Goal: Transaction & Acquisition: Book appointment/travel/reservation

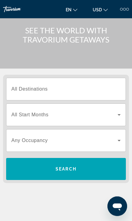
scroll to position [25, 0]
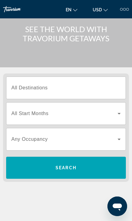
click at [114, 143] on span "Search widget" at bounding box center [64, 139] width 106 height 7
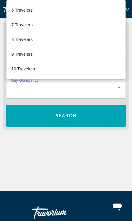
scroll to position [73, 0]
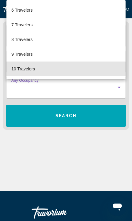
click at [51, 76] on mat-option "10 Travelers" at bounding box center [65, 69] width 119 height 15
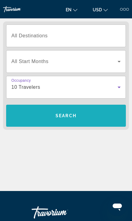
click at [83, 119] on span "Search widget" at bounding box center [65, 115] width 119 height 15
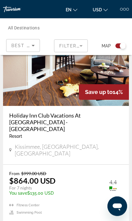
scroll to position [1404, 0]
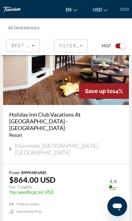
click at [72, 49] on mat-form-field "Filters" at bounding box center [71, 46] width 34 height 13
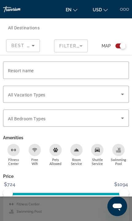
click at [92, 94] on span "Search widget" at bounding box center [64, 94] width 113 height 7
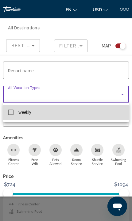
click at [8, 111] on mat-option "weekly" at bounding box center [66, 112] width 126 height 15
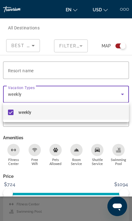
click at [104, 69] on div at bounding box center [66, 110] width 132 height 221
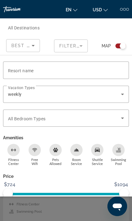
click at [92, 95] on div "weekly" at bounding box center [64, 94] width 113 height 7
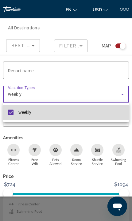
click at [80, 113] on mat-option "weekly" at bounding box center [66, 112] width 126 height 15
click at [19, 108] on mat-option "weekly" at bounding box center [66, 112] width 126 height 15
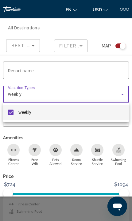
click at [63, 181] on div at bounding box center [66, 110] width 132 height 221
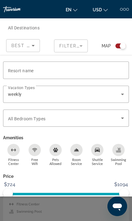
click at [81, 117] on span "Search widget" at bounding box center [64, 118] width 113 height 7
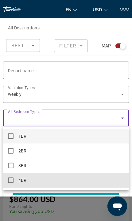
scroll to position [1384, 0]
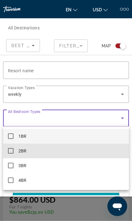
click at [49, 151] on mat-option "2BR" at bounding box center [66, 151] width 126 height 15
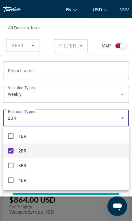
click at [94, 73] on div at bounding box center [66, 110] width 132 height 221
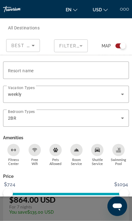
click at [29, 44] on icon "Sort by" at bounding box center [32, 45] width 7 height 7
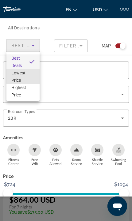
click at [25, 70] on span "Lowest Price" at bounding box center [22, 76] width 23 height 15
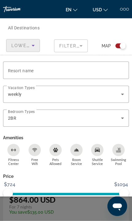
click at [85, 210] on span "Show Results" at bounding box center [82, 210] width 41 height 5
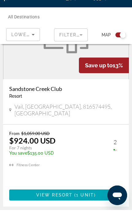
scroll to position [2146, 0]
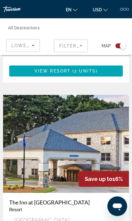
scroll to position [1305, 0]
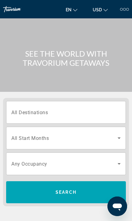
click at [64, 115] on input "Destination All Destinations" at bounding box center [65, 112] width 109 height 7
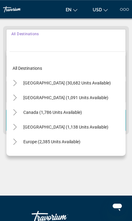
scroll to position [77, 0]
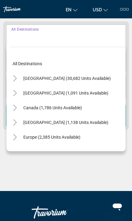
click at [80, 114] on span "Search widget" at bounding box center [52, 107] width 65 height 15
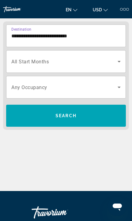
click at [87, 37] on input "**********" at bounding box center [65, 35] width 109 height 7
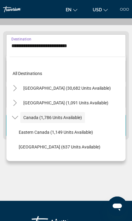
scroll to position [7, 0]
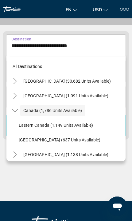
click at [16, 108] on icon "Toggle Canada (1,786 units available)" at bounding box center [15, 110] width 6 height 6
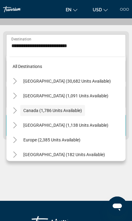
click at [97, 139] on div "Europe (2,385 units available)" at bounding box center [67, 140] width 116 height 15
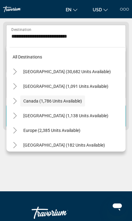
scroll to position [77, 0]
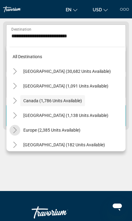
click at [18, 128] on mat-icon "Toggle Europe (2,385 units available)" at bounding box center [14, 130] width 11 height 11
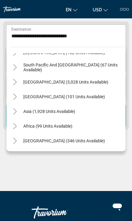
scroll to position [364, 0]
click at [62, 125] on span "Africa (99 units available)" at bounding box center [47, 126] width 49 height 5
type input "**********"
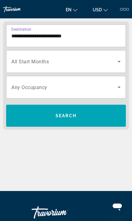
click at [75, 119] on span "Search widget" at bounding box center [65, 115] width 119 height 15
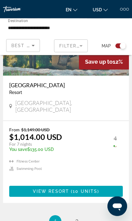
scroll to position [2839, 0]
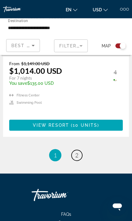
click at [76, 152] on span "2" at bounding box center [76, 155] width 3 height 7
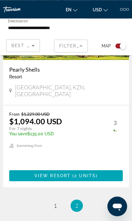
scroll to position [478, 0]
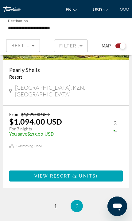
click at [2, 44] on div "**********" at bounding box center [66, 36] width 132 height 37
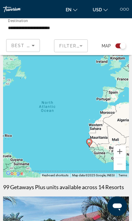
scroll to position [0, 0]
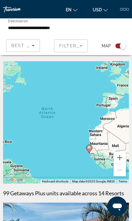
click at [24, 43] on div "Best Deals" at bounding box center [21, 45] width 20 height 7
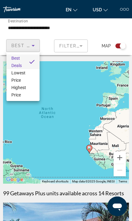
click at [15, 70] on span "Lowest Price" at bounding box center [18, 76] width 14 height 12
